Goal: Navigation & Orientation: Go to known website

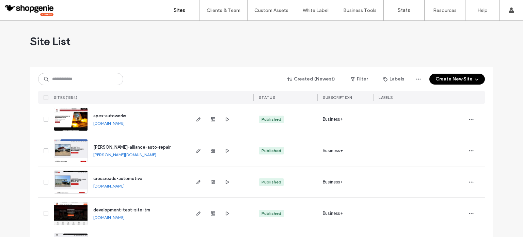
click at [125, 122] on link "[DOMAIN_NAME]" at bounding box center [108, 123] width 31 height 5
click at [480, 27] on label "Account settings" at bounding box center [475, 27] width 35 height 5
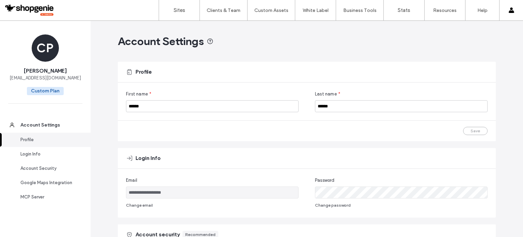
scroll to position [34, 0]
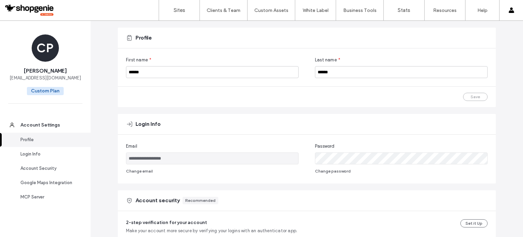
click at [40, 9] on div at bounding box center [43, 10] width 77 height 11
